Goal: Task Accomplishment & Management: Complete application form

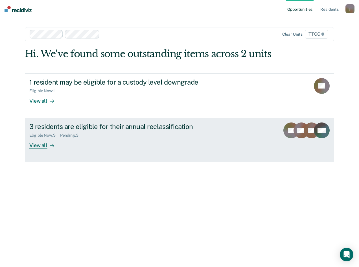
click at [38, 147] on div "View all" at bounding box center [45, 143] width 32 height 11
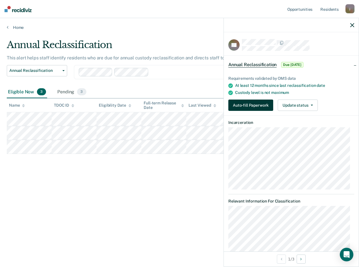
click at [247, 102] on button "Auto-fill Paperwork" at bounding box center [250, 104] width 45 height 11
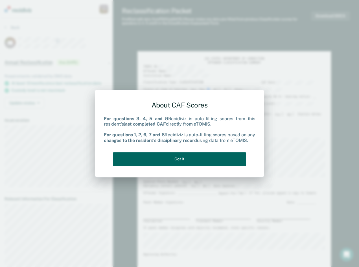
click at [149, 157] on button "Got it" at bounding box center [179, 159] width 133 height 14
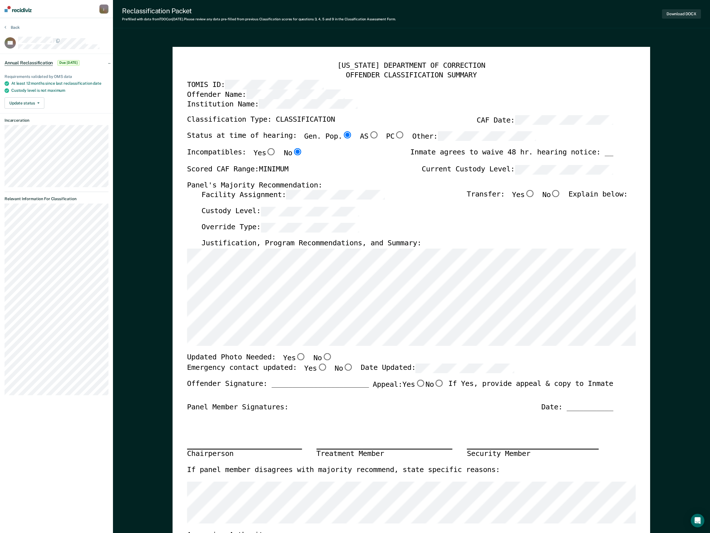
click at [359, 197] on input "No" at bounding box center [556, 193] width 10 height 7
type textarea "x"
radio input "true"
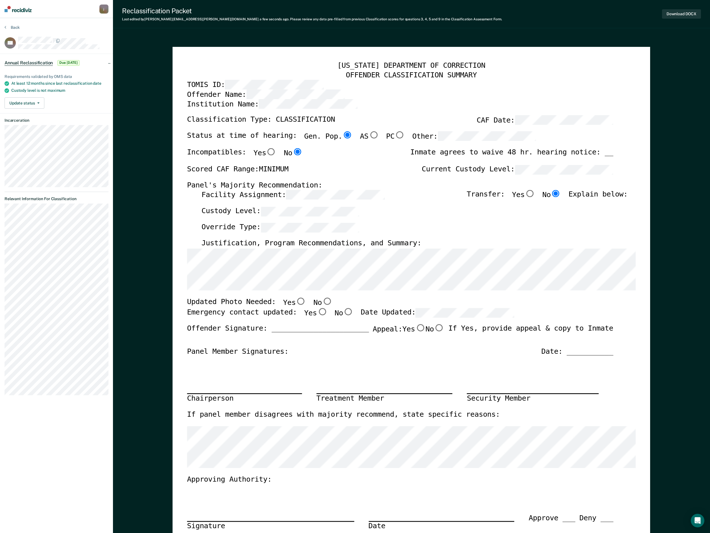
click at [322, 266] on input "No" at bounding box center [327, 301] width 10 height 7
type textarea "x"
radio input "true"
click at [317, 266] on input "Yes" at bounding box center [322, 311] width 10 height 7
type textarea "x"
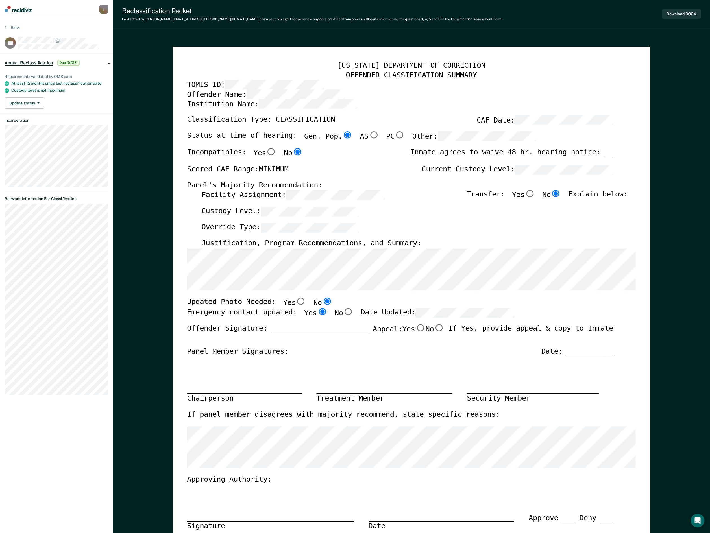
radio input "true"
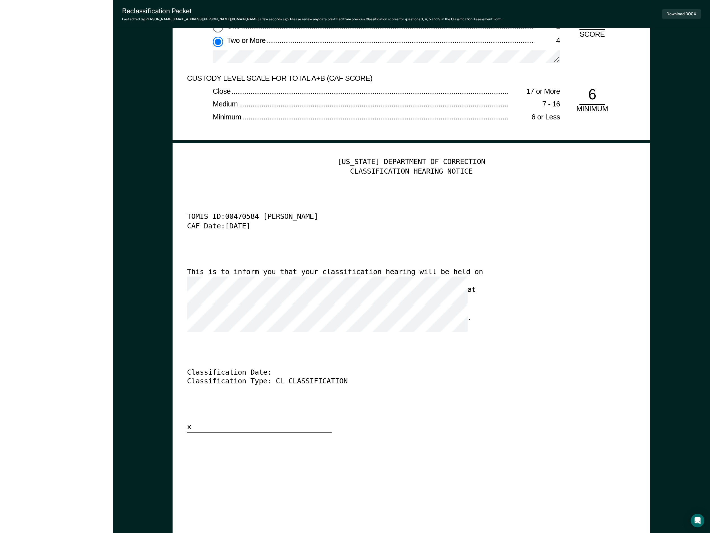
scroll to position [1833, 0]
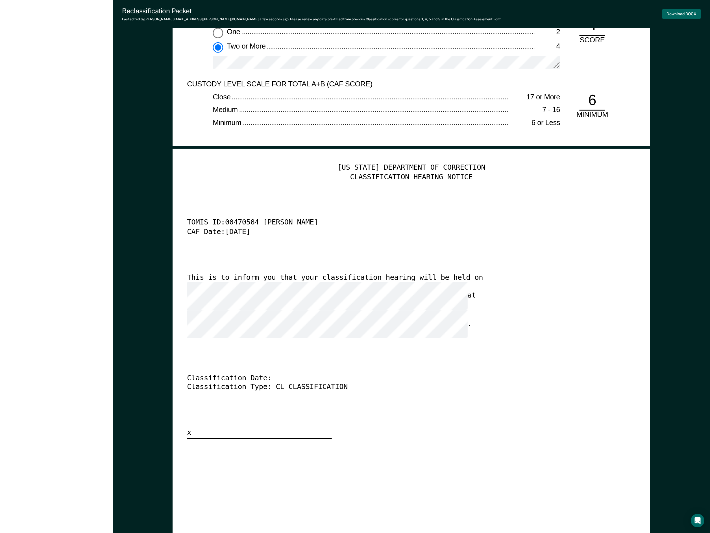
click at [359, 12] on button "Download DOCX" at bounding box center [681, 13] width 39 height 9
type textarea "x"
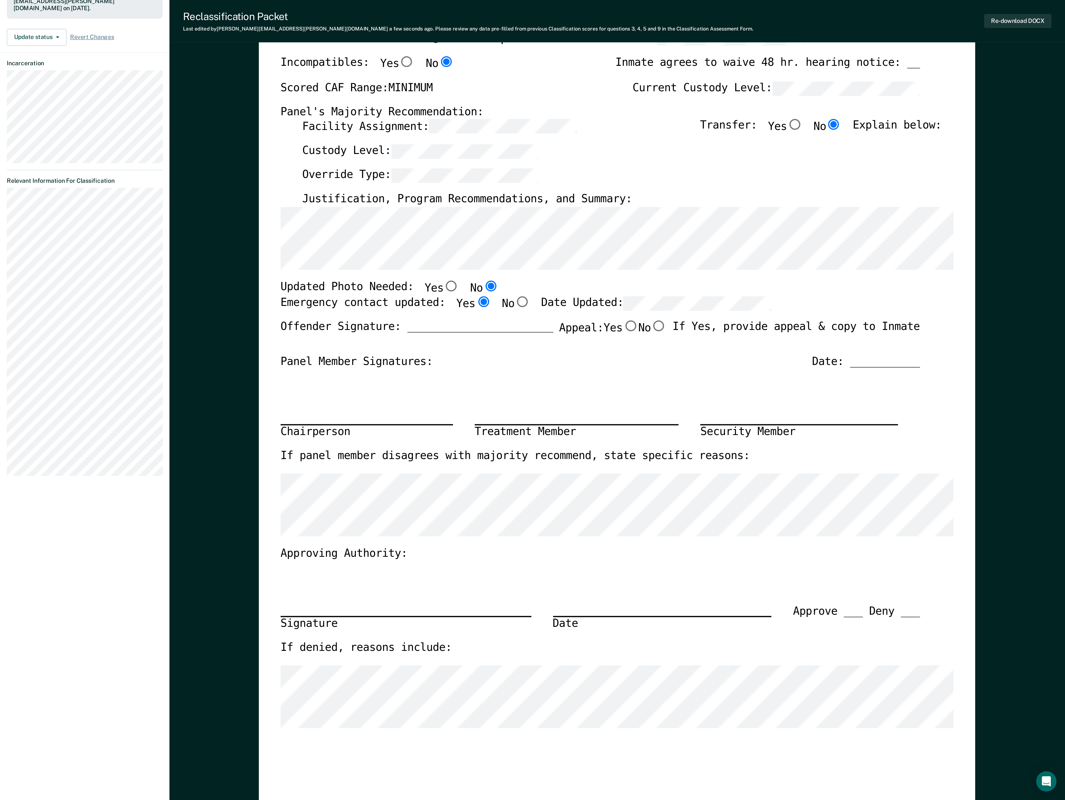
scroll to position [0, 0]
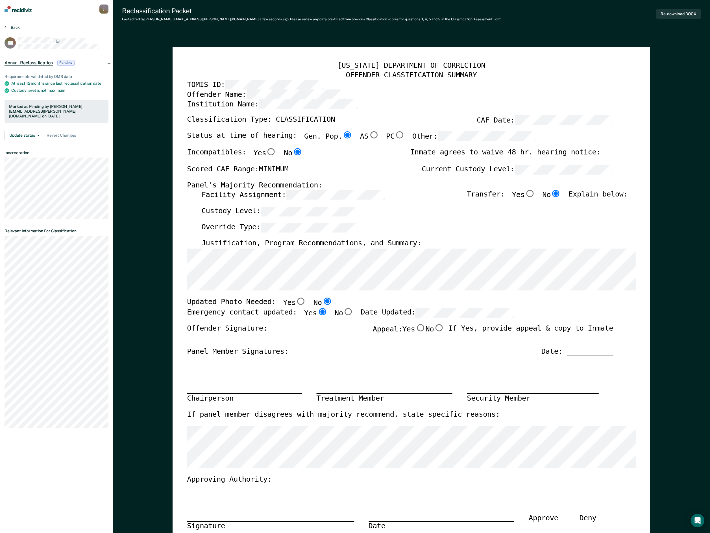
click at [15, 25] on button "Back" at bounding box center [12, 27] width 15 height 5
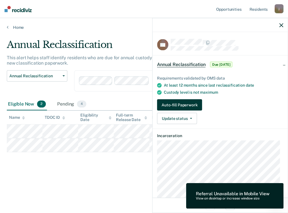
click at [182, 105] on button "Auto-fill Paperwork" at bounding box center [179, 104] width 45 height 11
click at [179, 106] on button "Auto-fill Paperwork" at bounding box center [179, 104] width 45 height 11
click at [164, 103] on button "Auto-fill Paperwork" at bounding box center [179, 104] width 45 height 11
click at [184, 107] on button "Auto-fill Paperwork" at bounding box center [179, 104] width 45 height 11
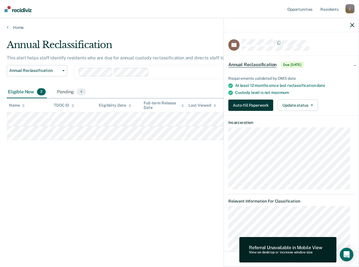
click at [249, 105] on button "Auto-fill Paperwork" at bounding box center [250, 104] width 45 height 11
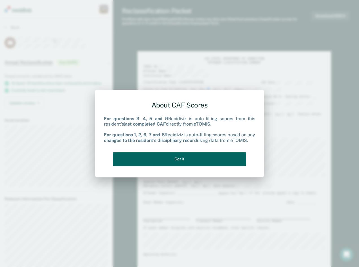
click at [180, 159] on button "Got it" at bounding box center [179, 159] width 133 height 14
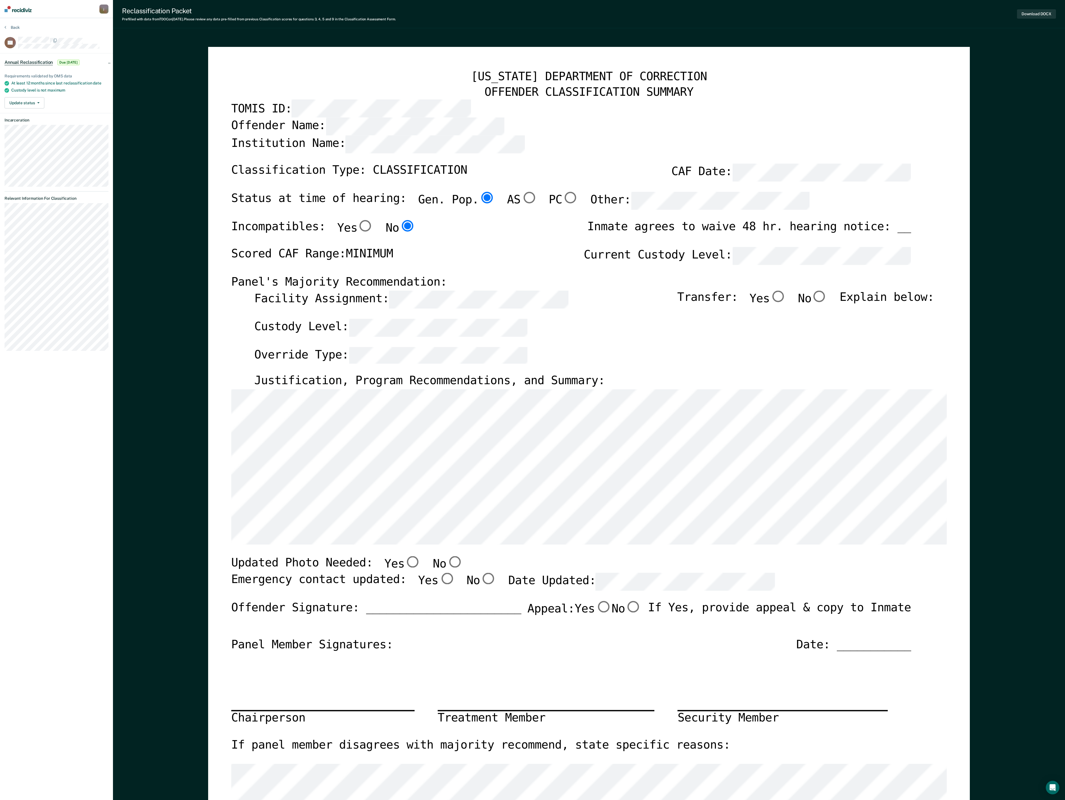
click at [359, 266] on input "No" at bounding box center [819, 296] width 17 height 12
type textarea "x"
radio input "true"
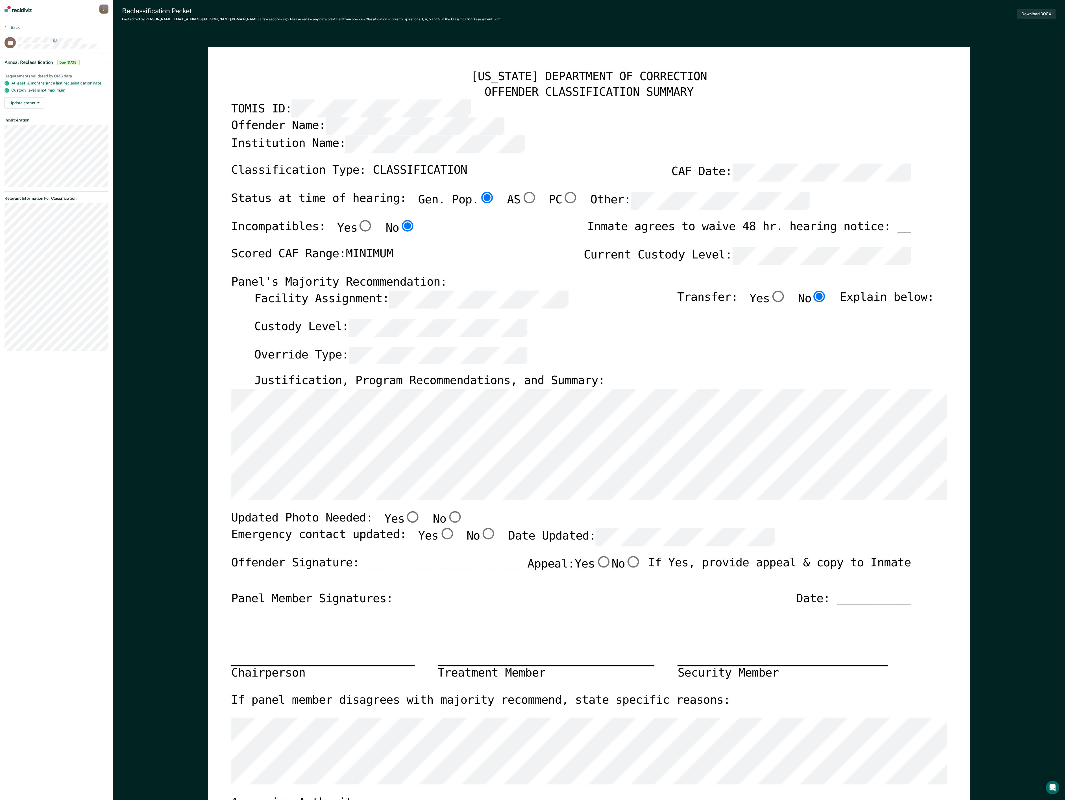
click at [359, 266] on input "No" at bounding box center [454, 517] width 17 height 12
type textarea "x"
radio input "true"
click at [359, 266] on input "Yes" at bounding box center [446, 534] width 17 height 12
type textarea "x"
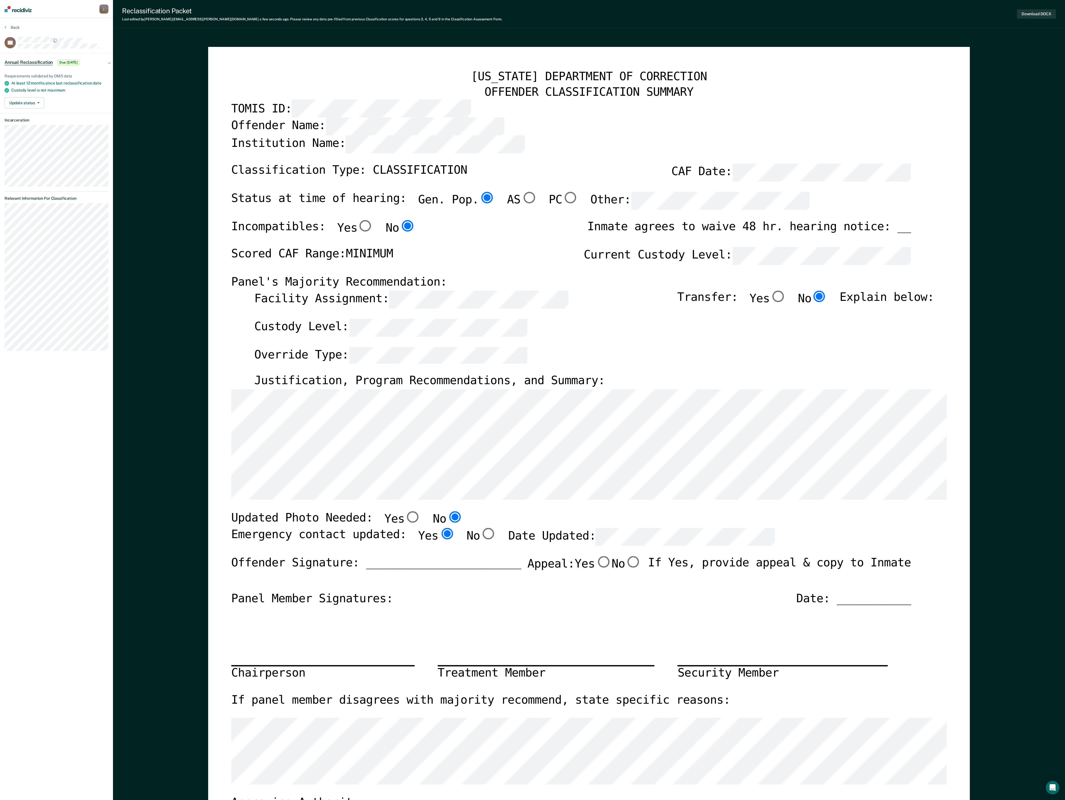
radio input "true"
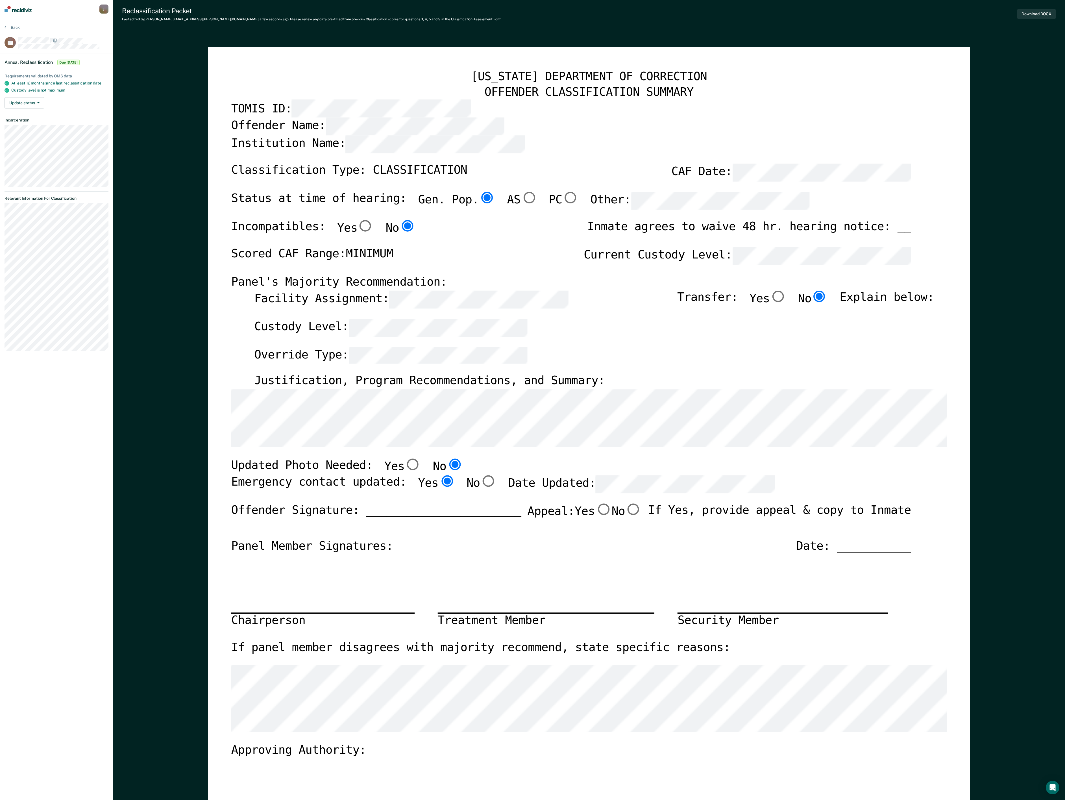
click at [359, 266] on div "Updated Photo Needed: Yes No" at bounding box center [571, 467] width 680 height 16
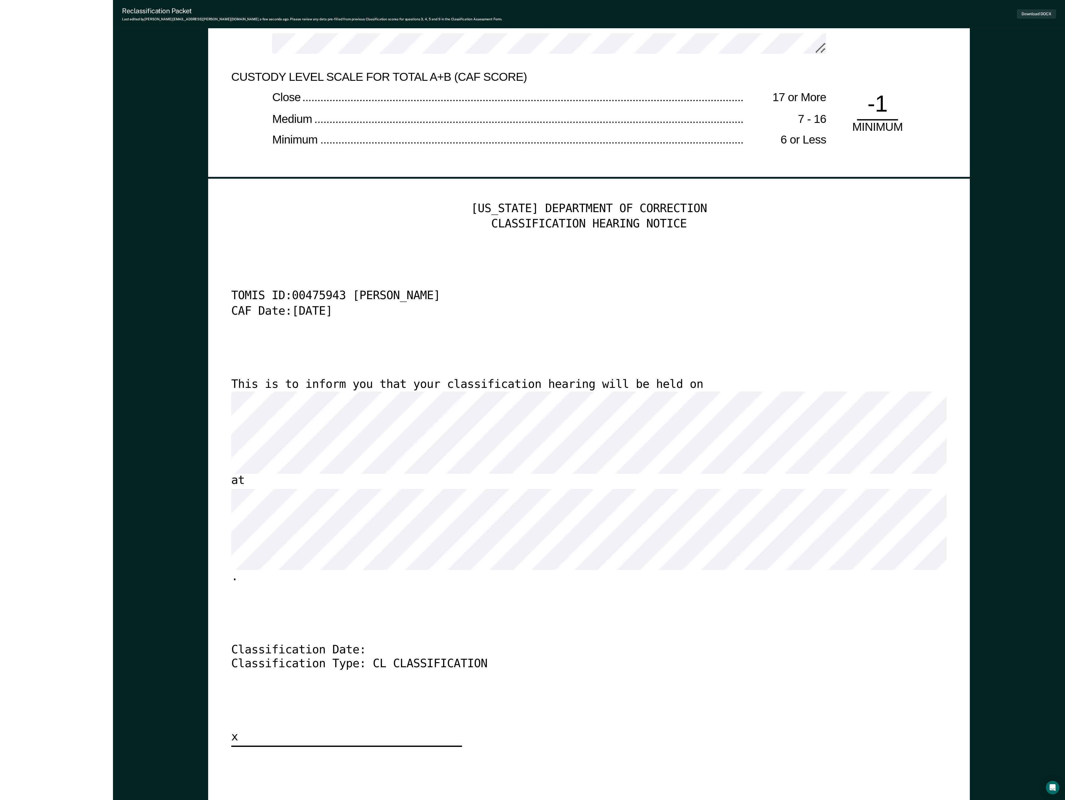
scroll to position [2966, 0]
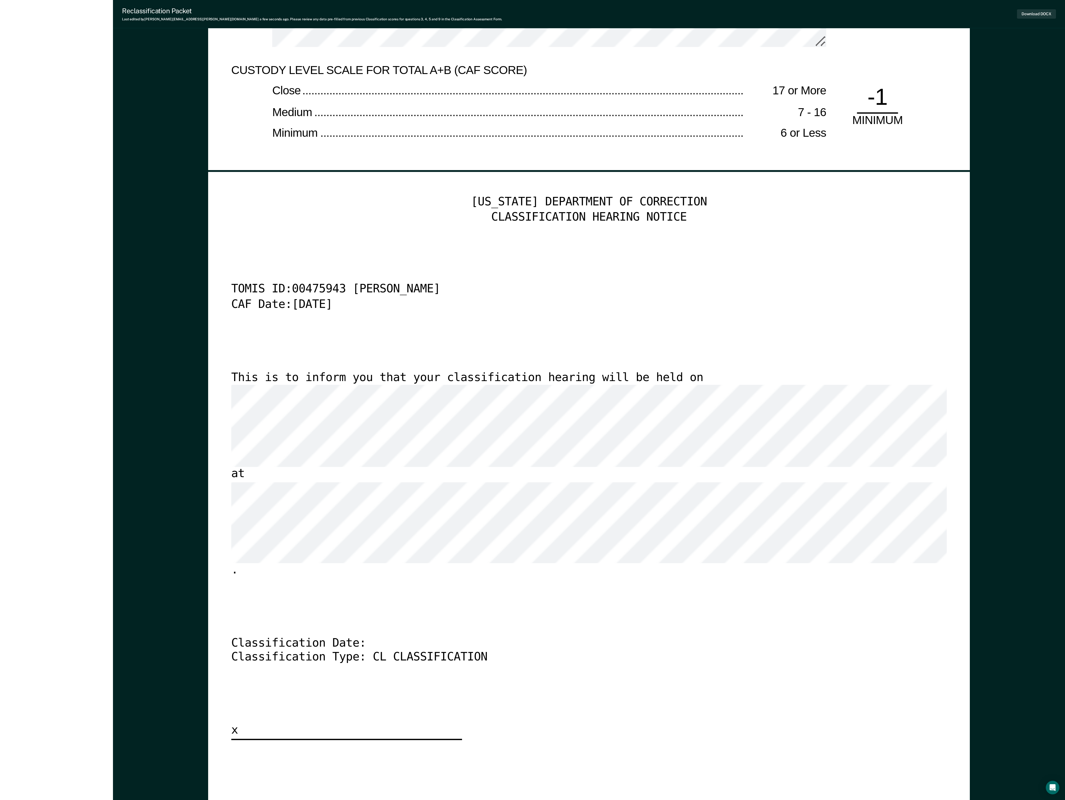
click at [359, 266] on div "[US_STATE] DEPARTMENT OF CORRECTION CLASSIFICATION HEARING NOTICE TOMIS ID: 004…" at bounding box center [589, 467] width 716 height 545
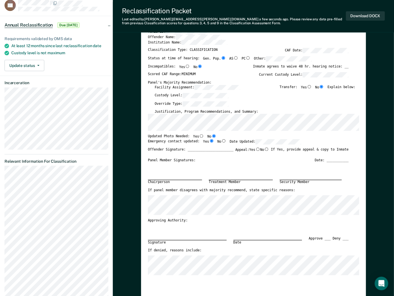
scroll to position [0, 0]
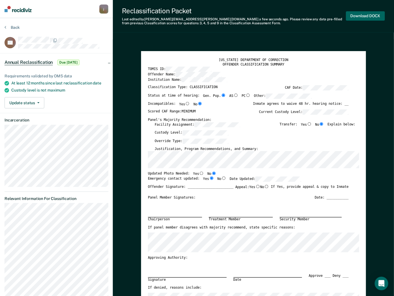
click at [359, 15] on button "Download DOCX" at bounding box center [365, 15] width 39 height 9
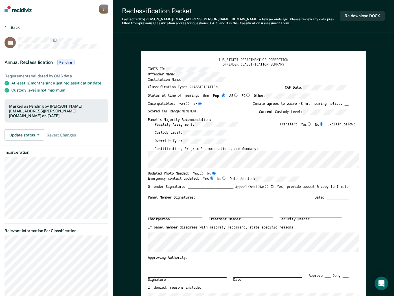
click at [6, 28] on button "Back" at bounding box center [12, 27] width 15 height 5
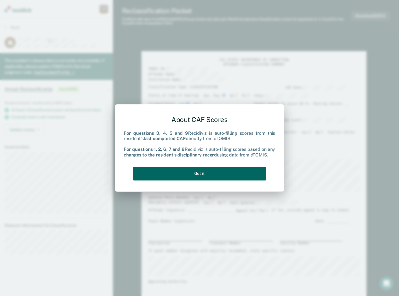
click at [217, 173] on button "Got it" at bounding box center [199, 174] width 133 height 14
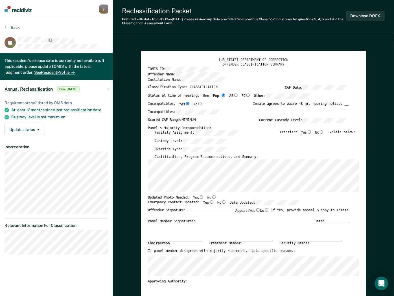
click at [324, 132] on input "No" at bounding box center [321, 131] width 5 height 3
type textarea "x"
radio input "true"
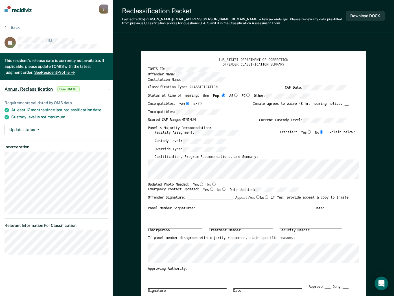
click at [212, 184] on input "No" at bounding box center [214, 183] width 5 height 3
type textarea "x"
radio input "true"
click at [209, 189] on input "Yes" at bounding box center [211, 188] width 5 height 3
type textarea "x"
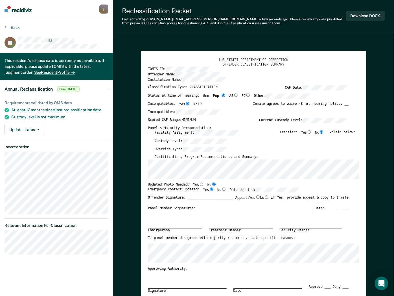
radio input "true"
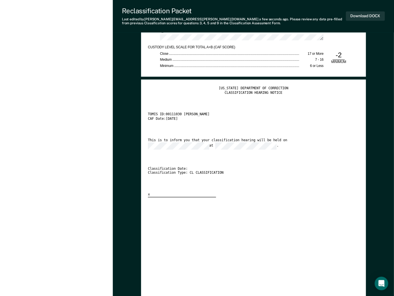
scroll to position [941, 0]
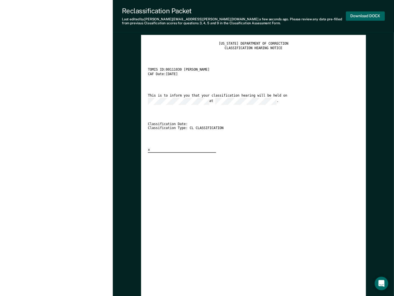
click at [359, 14] on button "Download DOCX" at bounding box center [365, 15] width 39 height 9
type textarea "x"
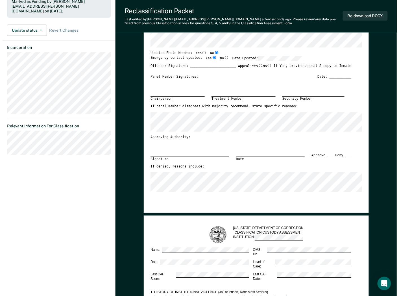
scroll to position [0, 0]
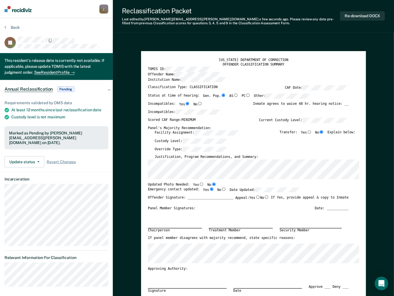
click at [15, 23] on section "Back JS This resident's release date is currently not available. If applicable,…" at bounding box center [56, 158] width 113 height 280
click at [16, 28] on button "Back" at bounding box center [12, 27] width 15 height 5
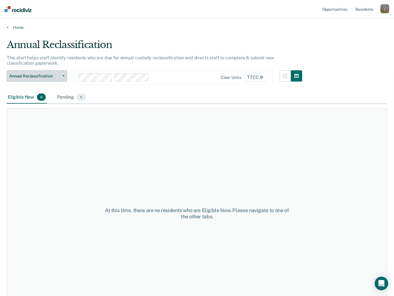
click at [37, 78] on button "Annual Reclassification" at bounding box center [37, 75] width 60 height 11
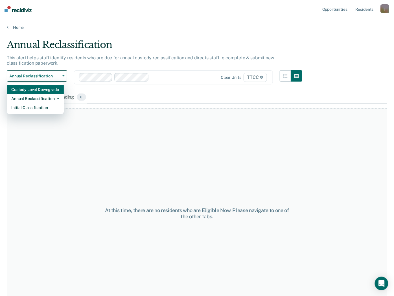
click at [34, 92] on div "Custody Level Downgrade" at bounding box center [35, 89] width 48 height 9
